Goal: Check status: Check status

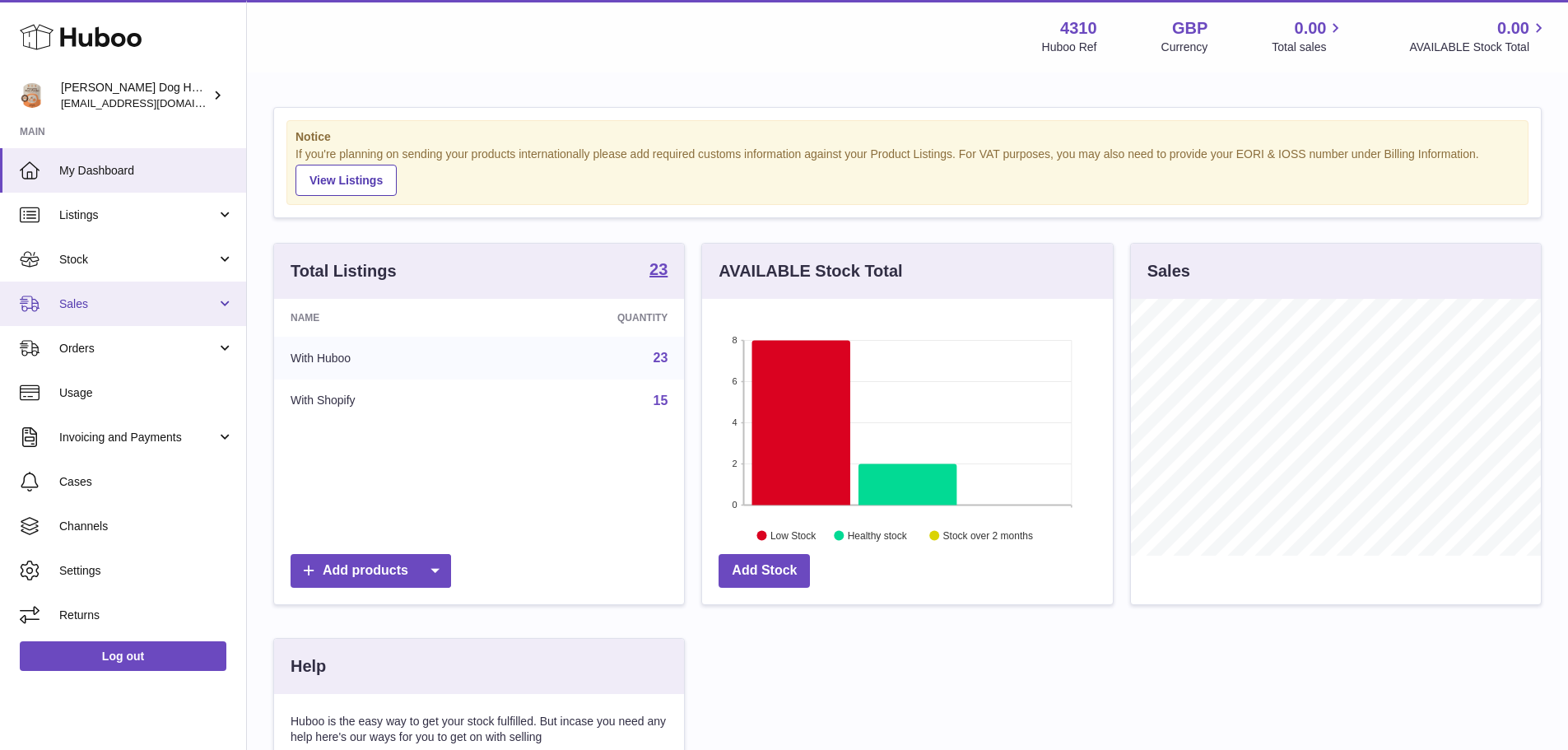
scroll to position [257, 411]
click at [170, 303] on span "Sales" at bounding box center [138, 304] width 158 height 16
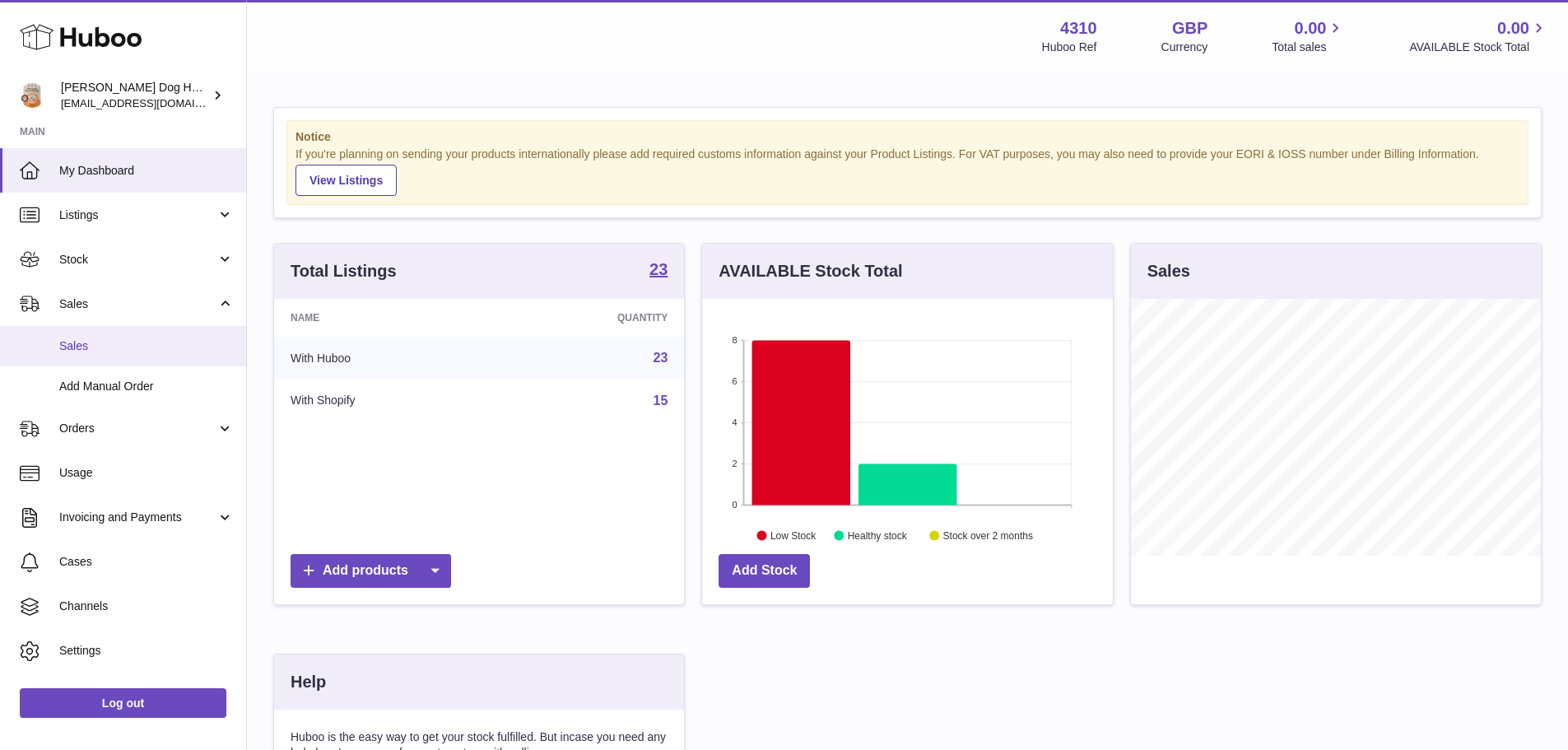
click at [176, 338] on span "Sales" at bounding box center [146, 346] width 175 height 16
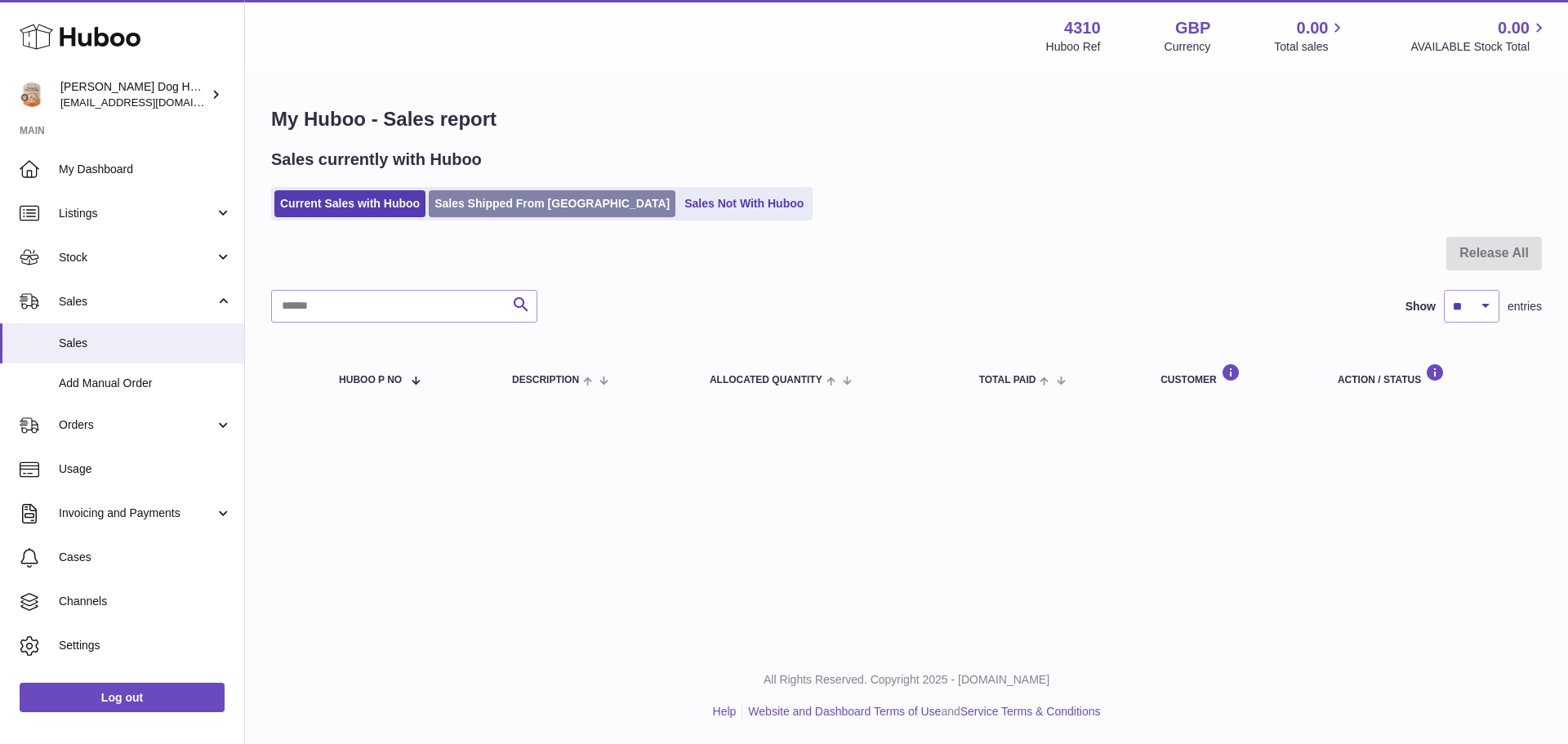
click at [500, 196] on link "Sales Shipped From [GEOGRAPHIC_DATA]" at bounding box center [552, 203] width 246 height 27
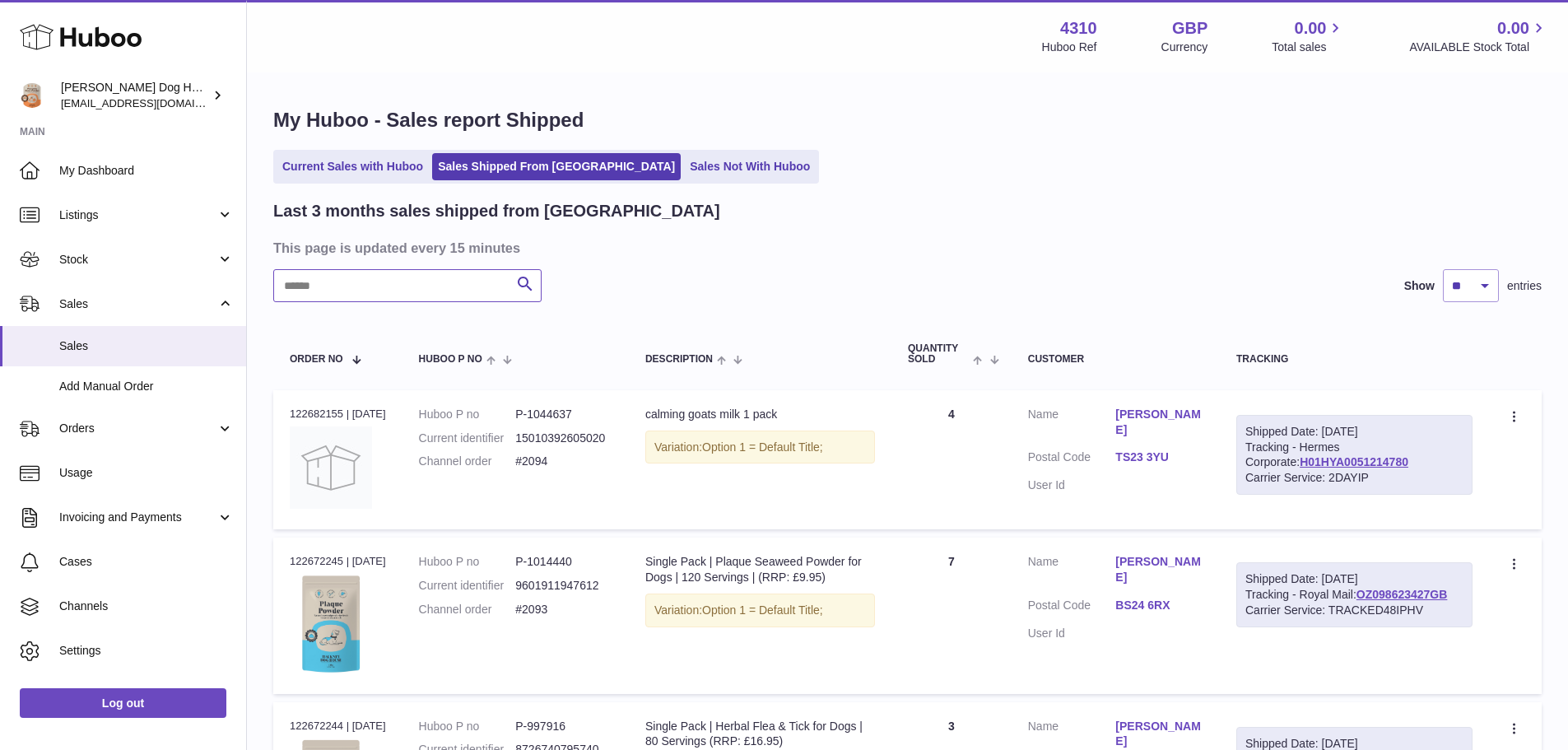
click at [447, 280] on input "text" at bounding box center [407, 285] width 268 height 33
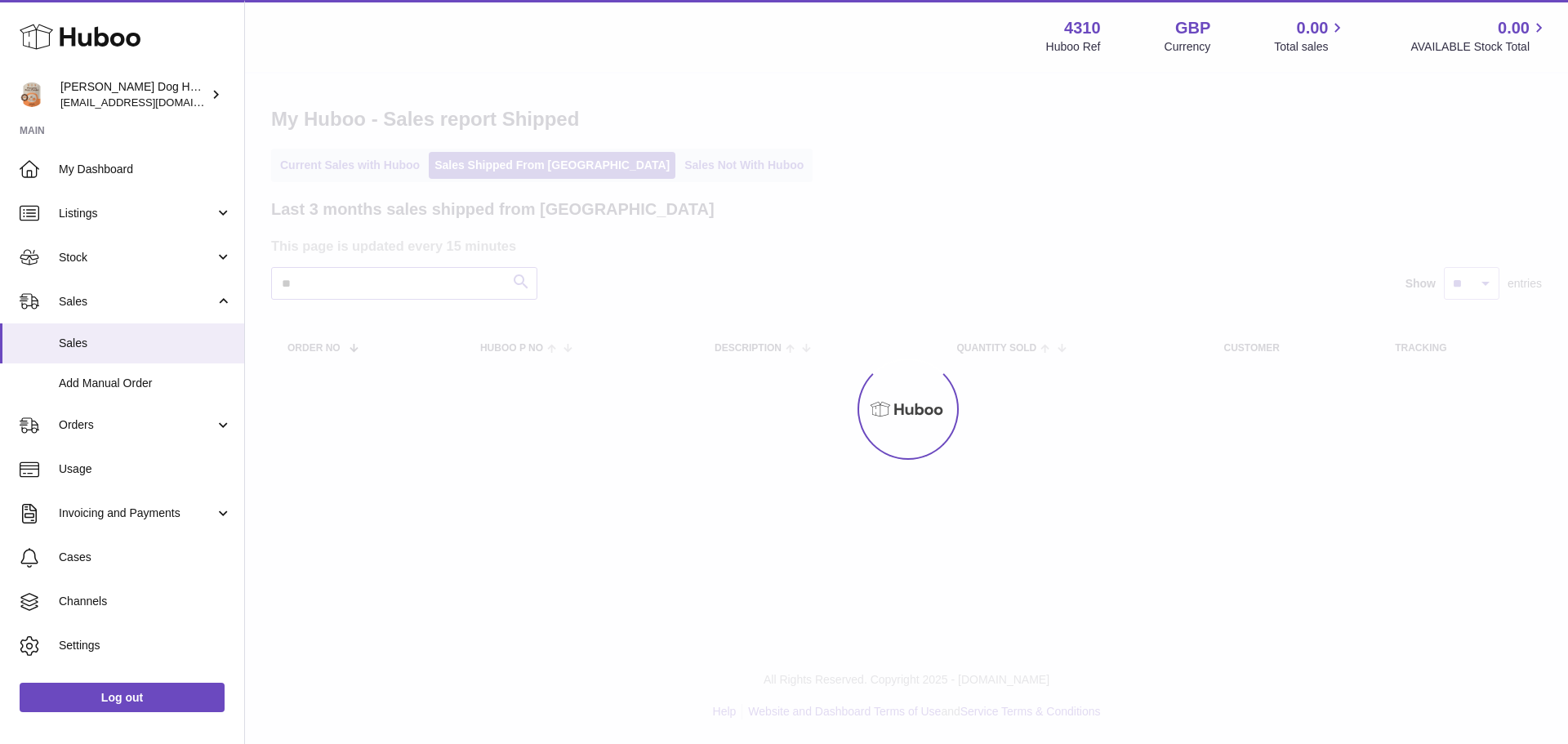
type input "*"
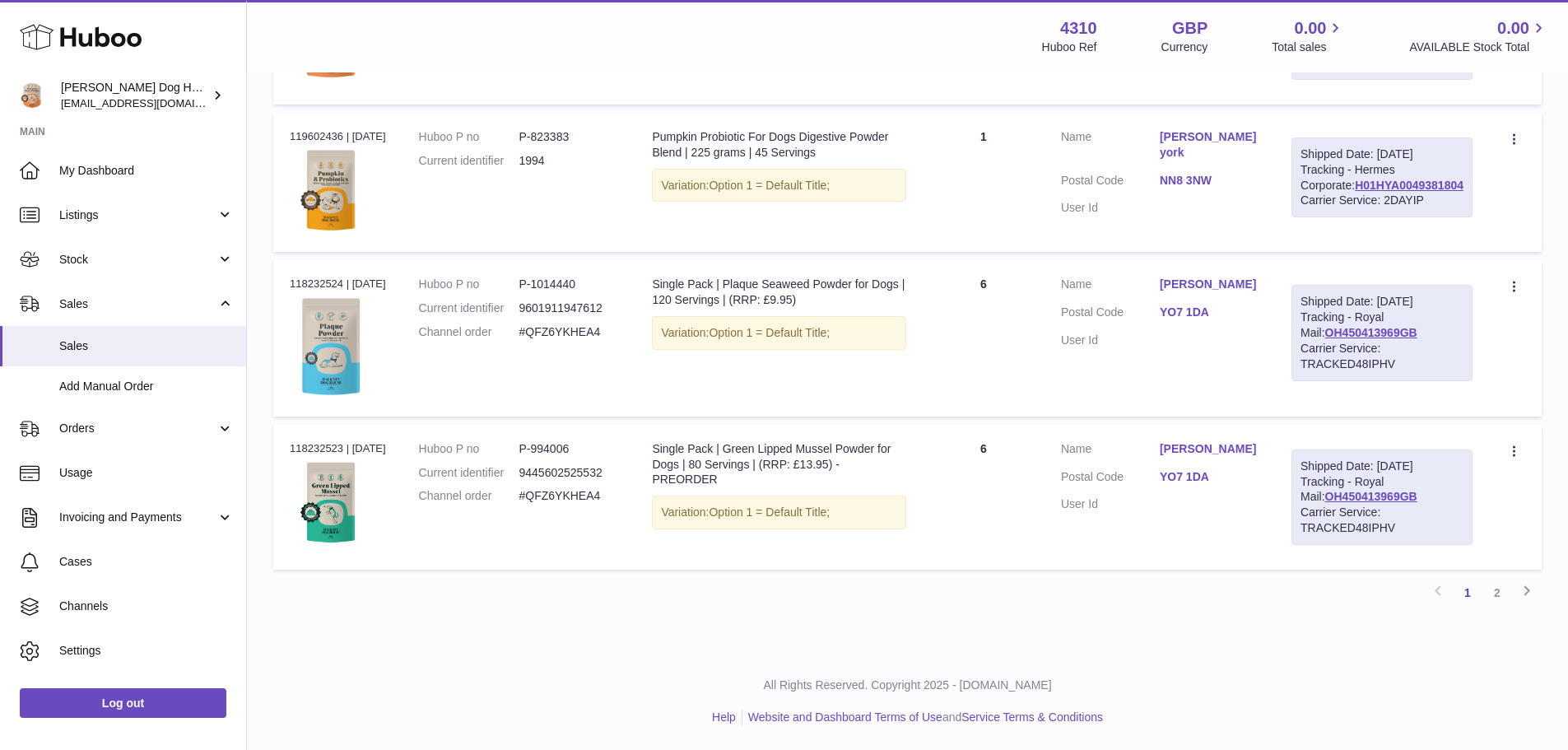
scroll to position [1659, 0]
click at [1490, 593] on link "2" at bounding box center [1496, 592] width 29 height 29
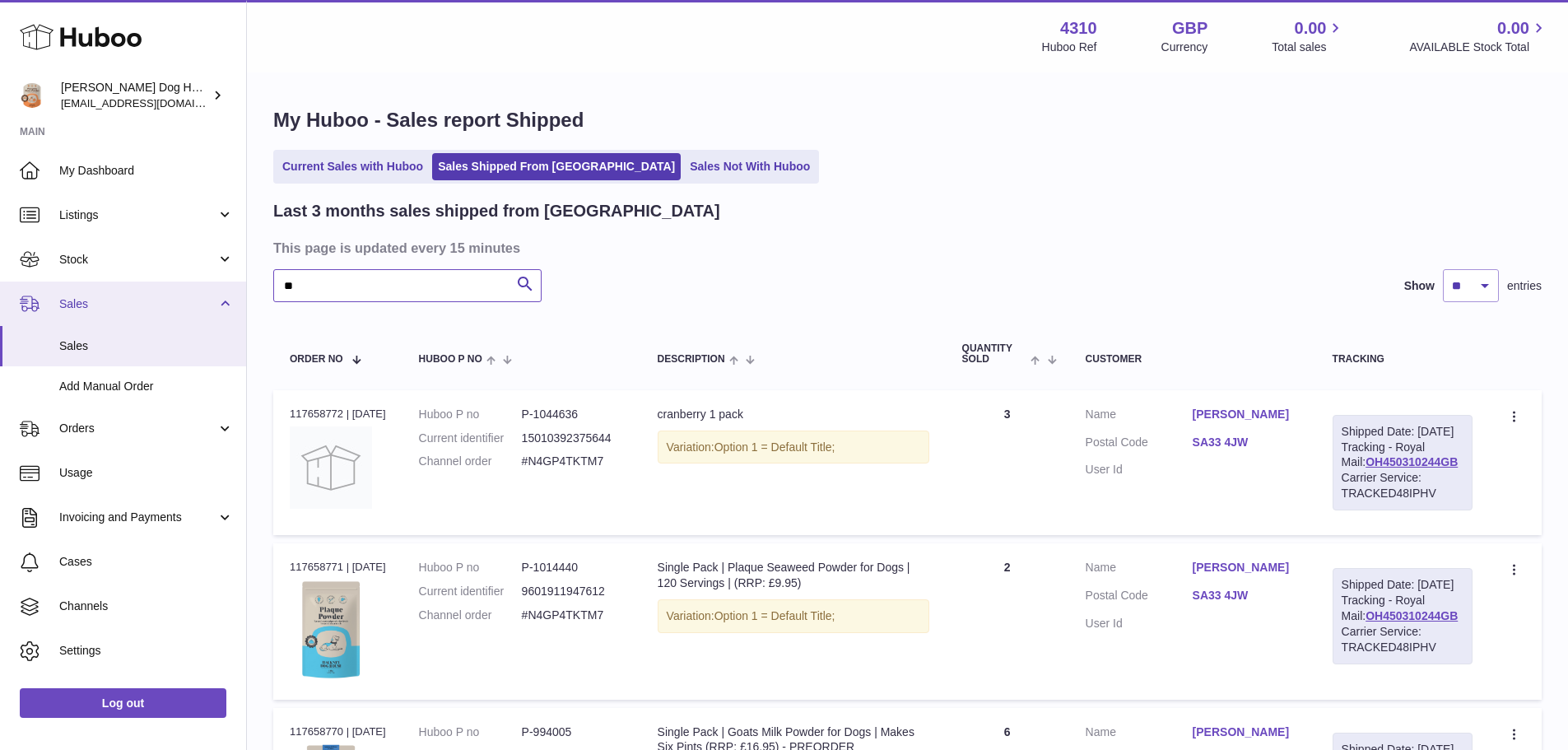
drag, startPoint x: 463, startPoint y: 286, endPoint x: 4, endPoint y: 286, distance: 459.0
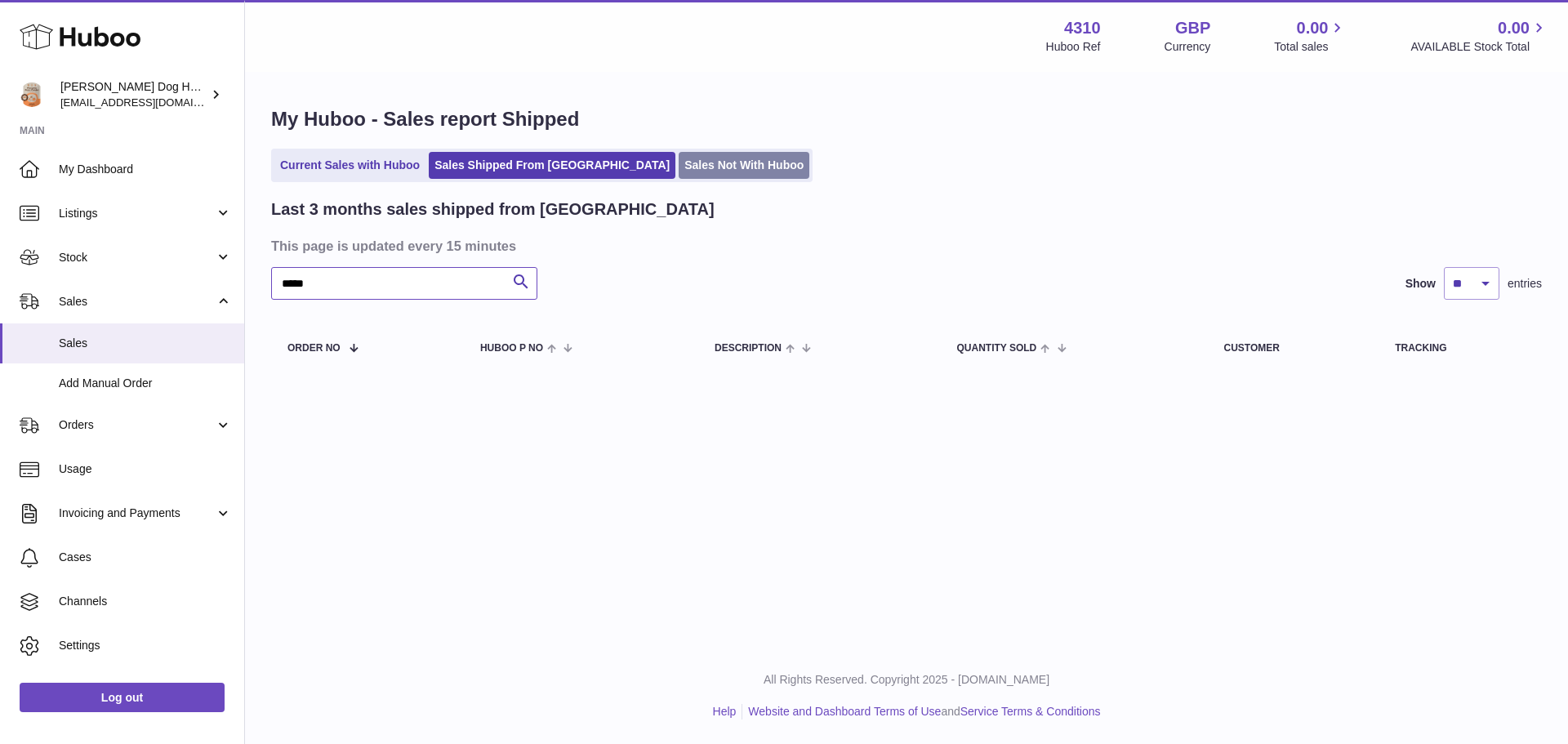
type input "*****"
click at [678, 175] on link "Sales Not With Huboo" at bounding box center [743, 165] width 130 height 27
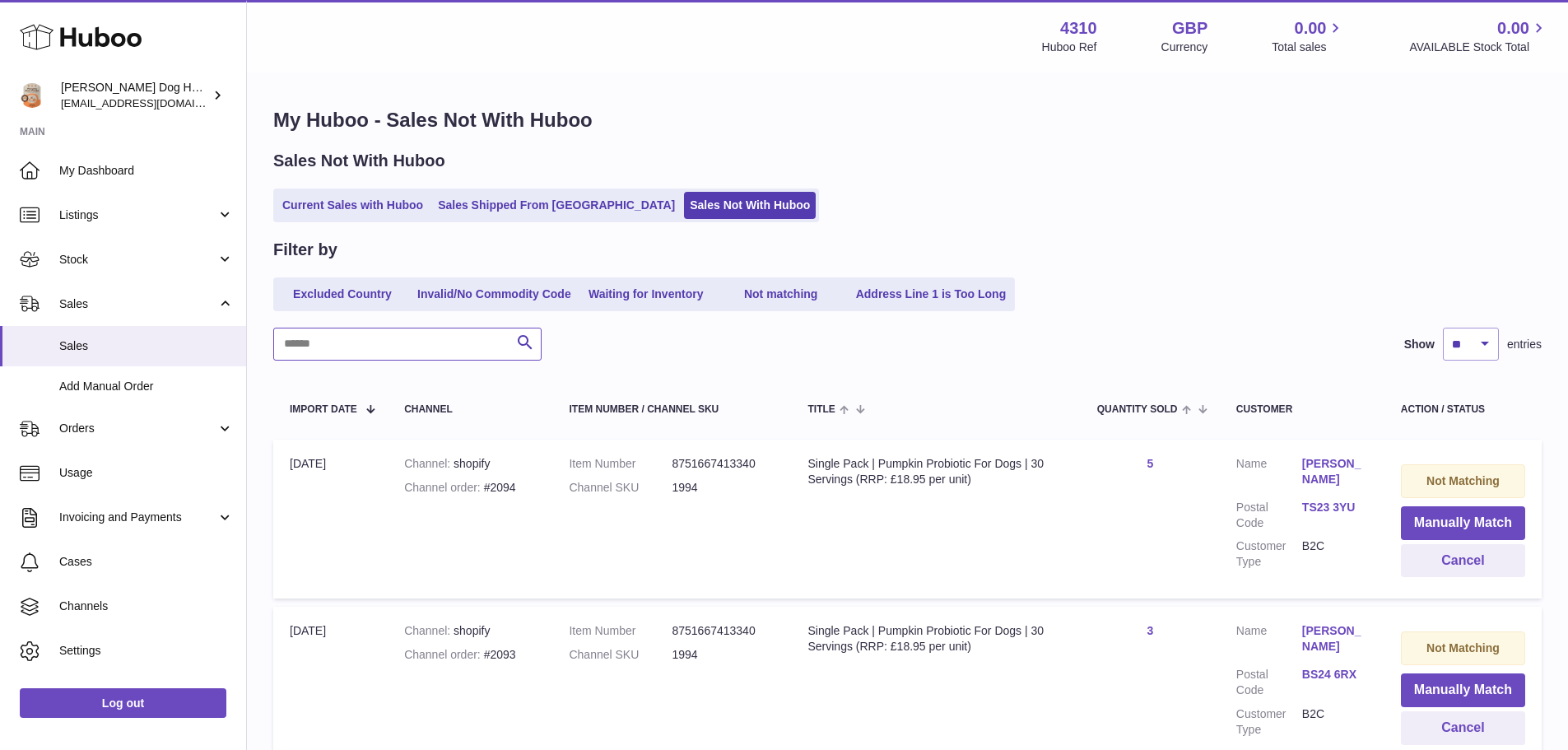
click at [417, 332] on input "text" at bounding box center [407, 344] width 268 height 33
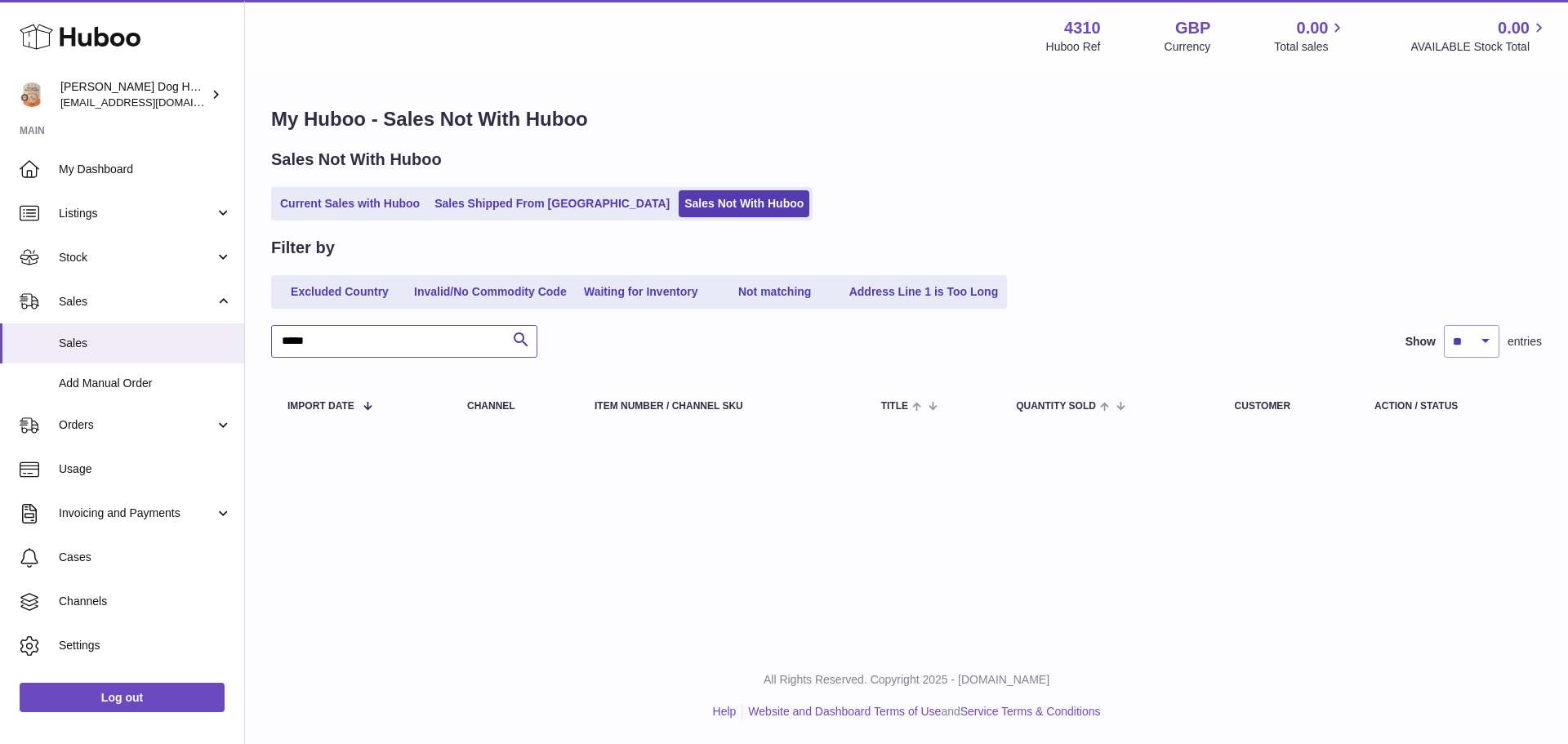
type input "*****"
